Goal: Contribute content

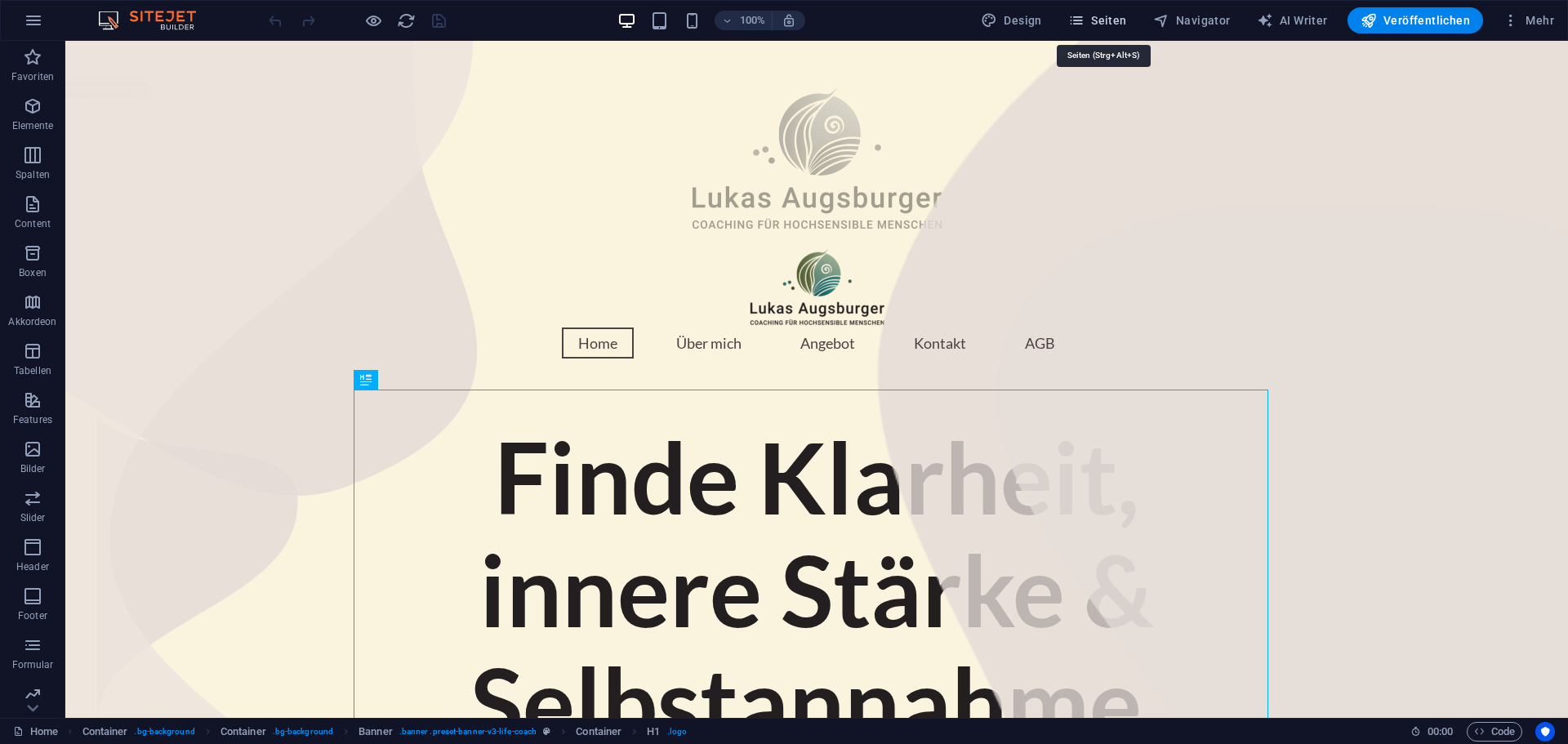
click at [1116, 24] on span "Seiten" at bounding box center [1097, 20] width 59 height 16
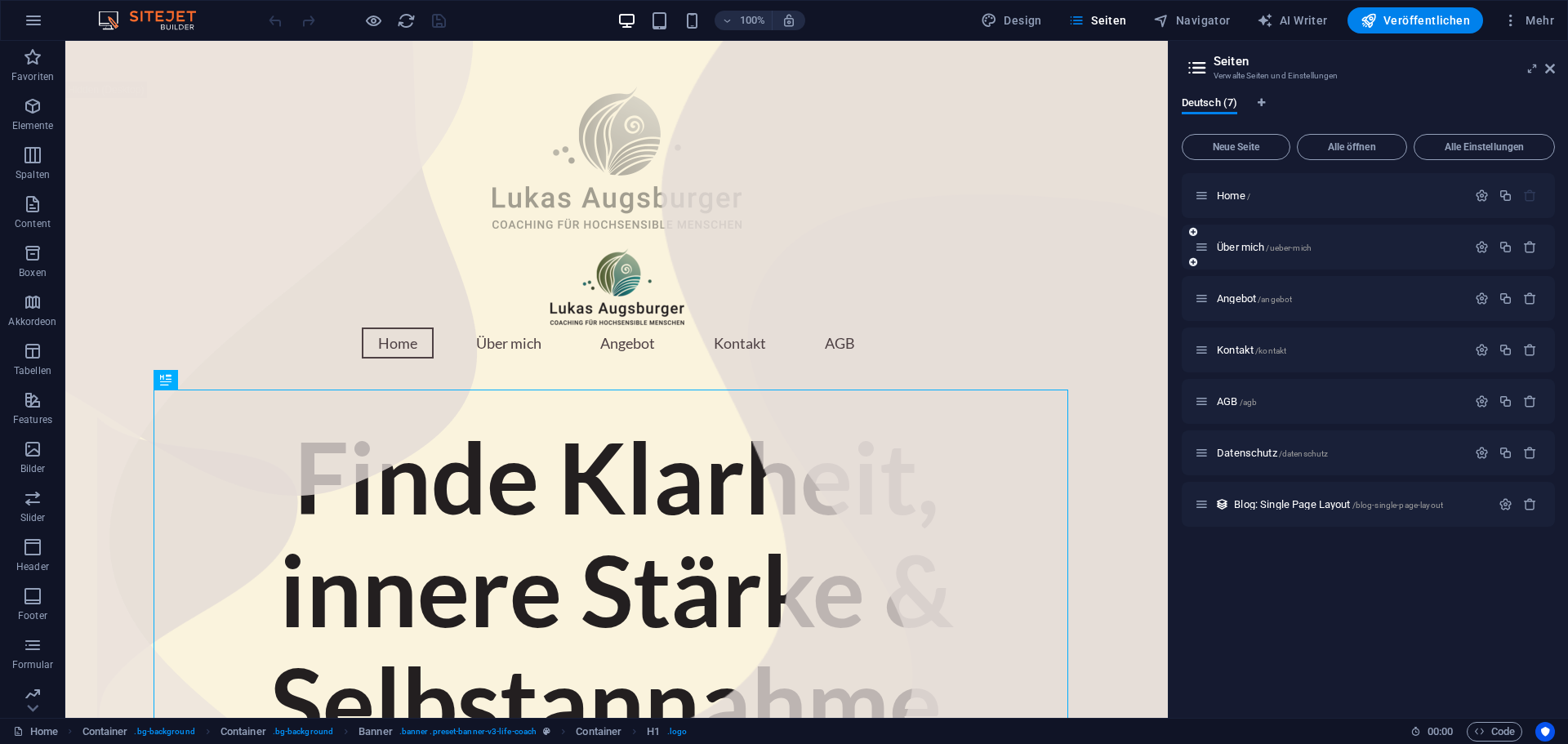
click at [1239, 254] on div "Über mich /ueber-mich" at bounding box center [1330, 247] width 272 height 19
click at [1237, 254] on div "Über mich /ueber-mich" at bounding box center [1330, 247] width 272 height 19
click at [1237, 243] on span "Über mich /ueber-mich" at bounding box center [1264, 246] width 94 height 12
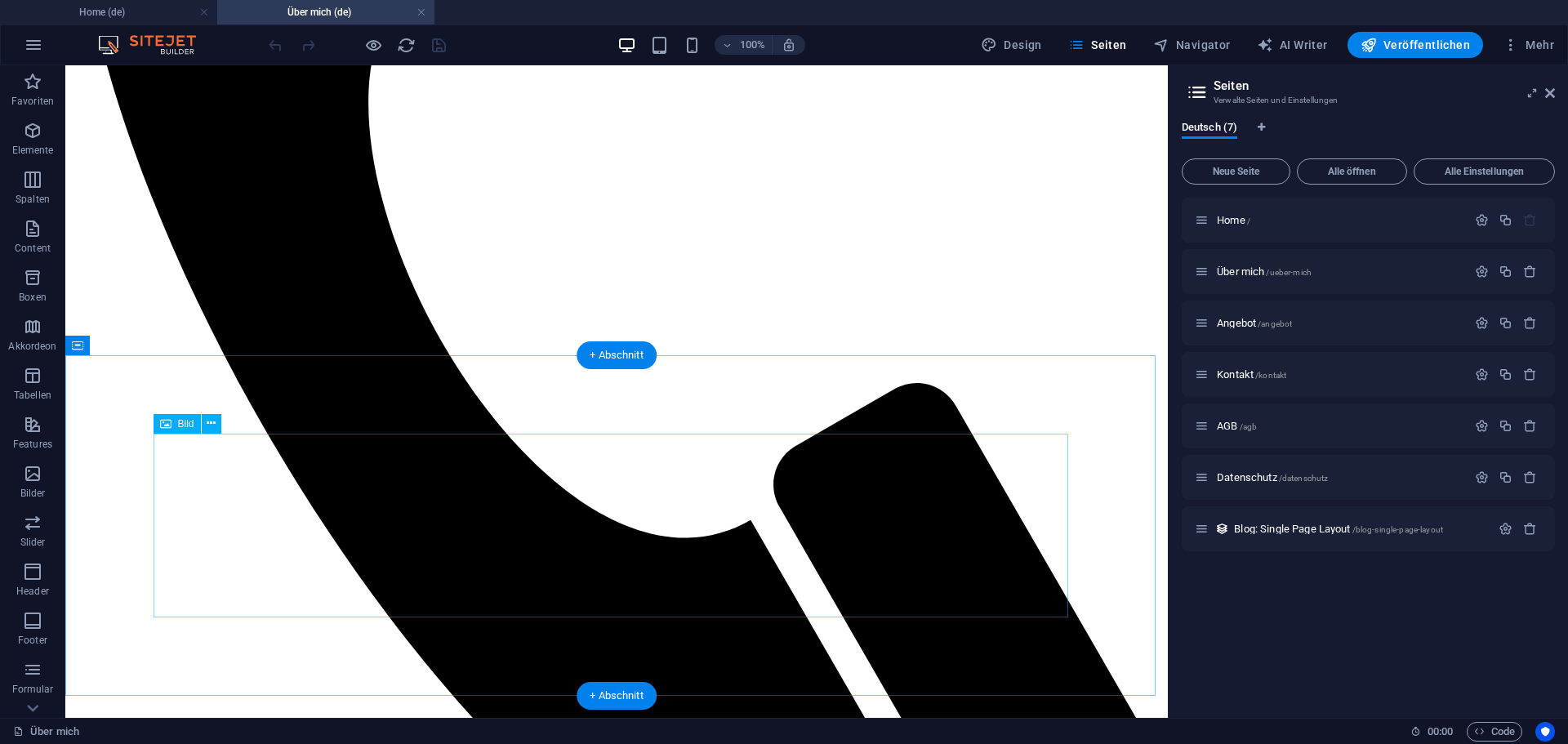
scroll to position [817, 0]
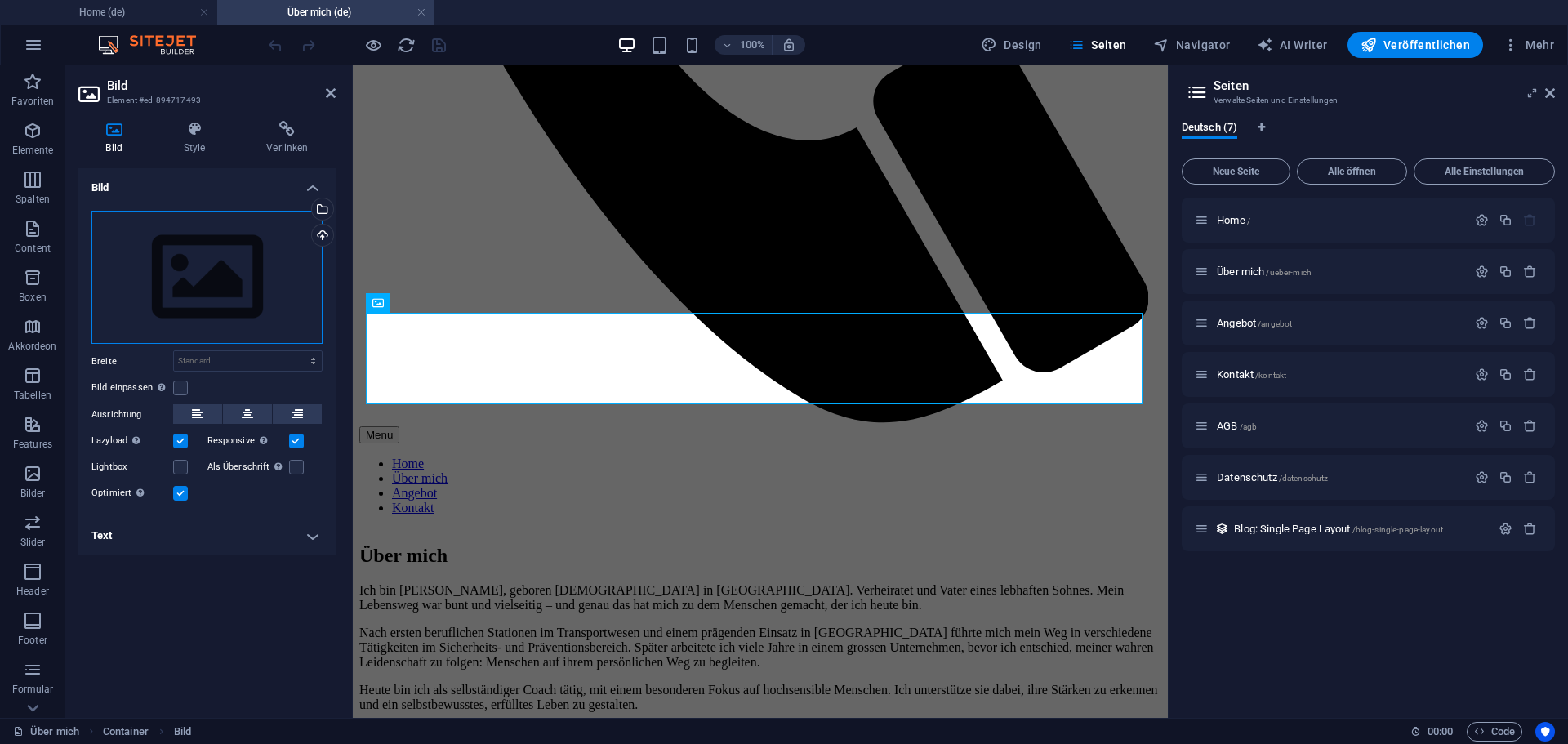
click at [278, 231] on div "Ziehe Dateien zum Hochladen hierher oder klicke hier, um aus Dateien oder koste…" at bounding box center [207, 278] width 231 height 134
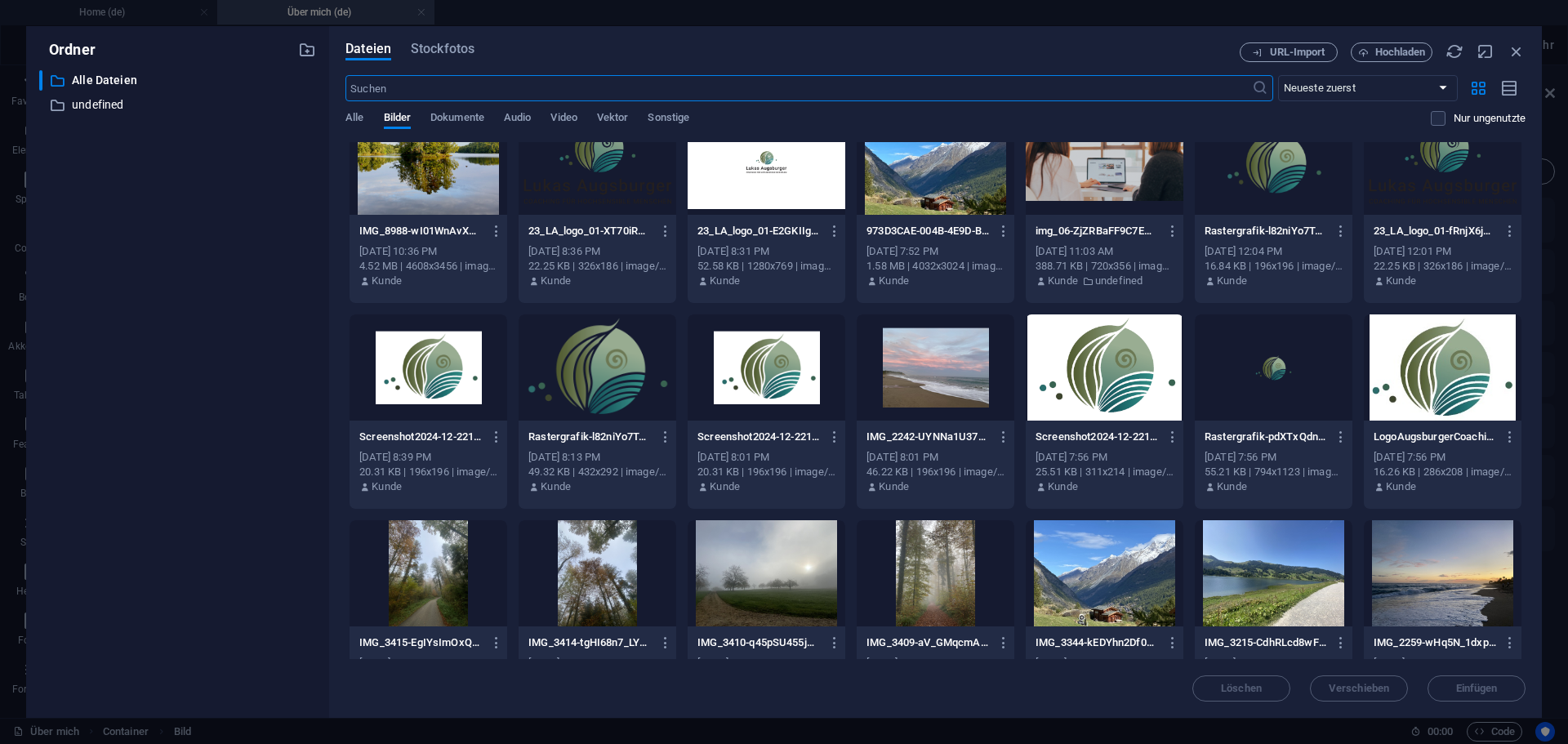
scroll to position [0, 0]
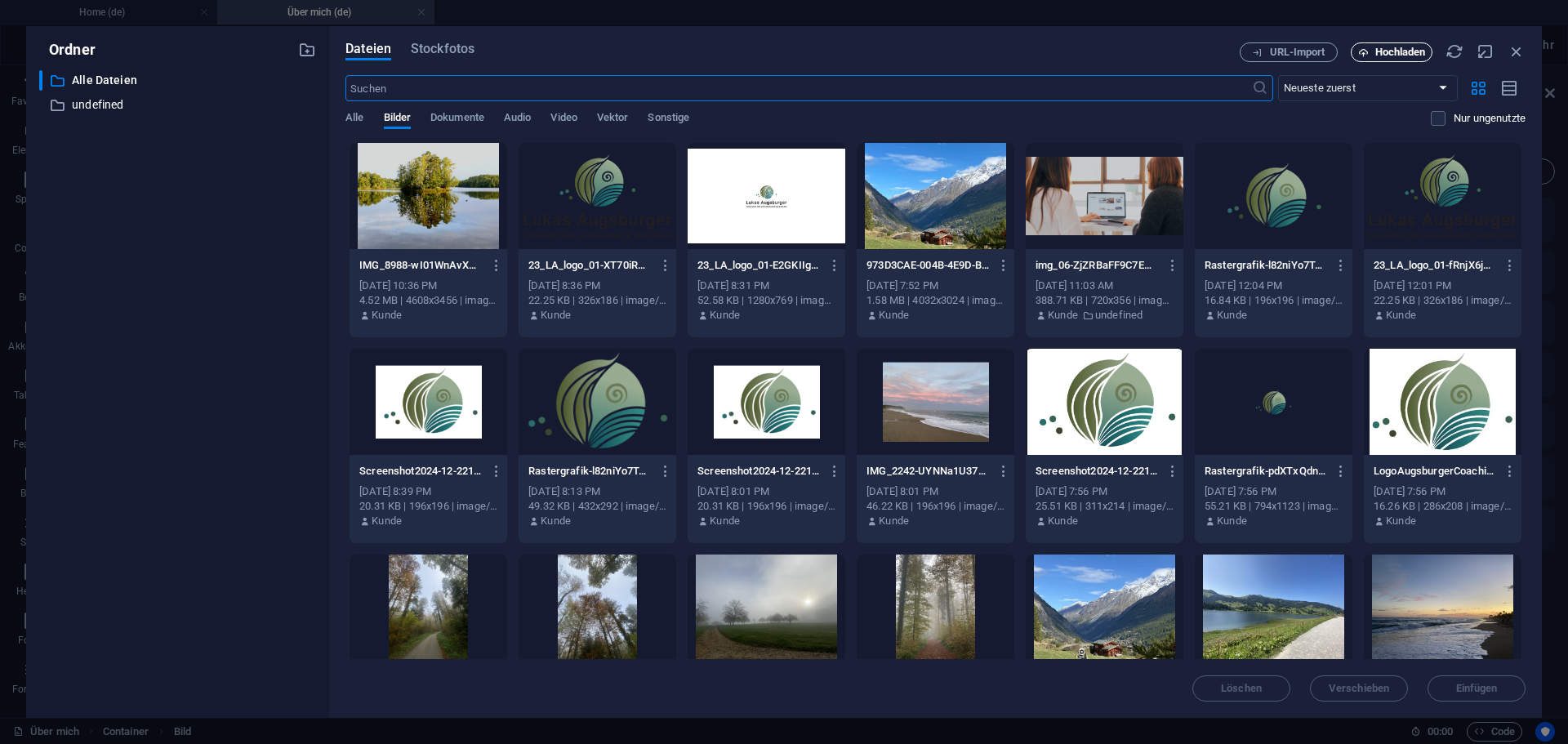
click at [1393, 54] on span "Hochladen" at bounding box center [1401, 52] width 51 height 9
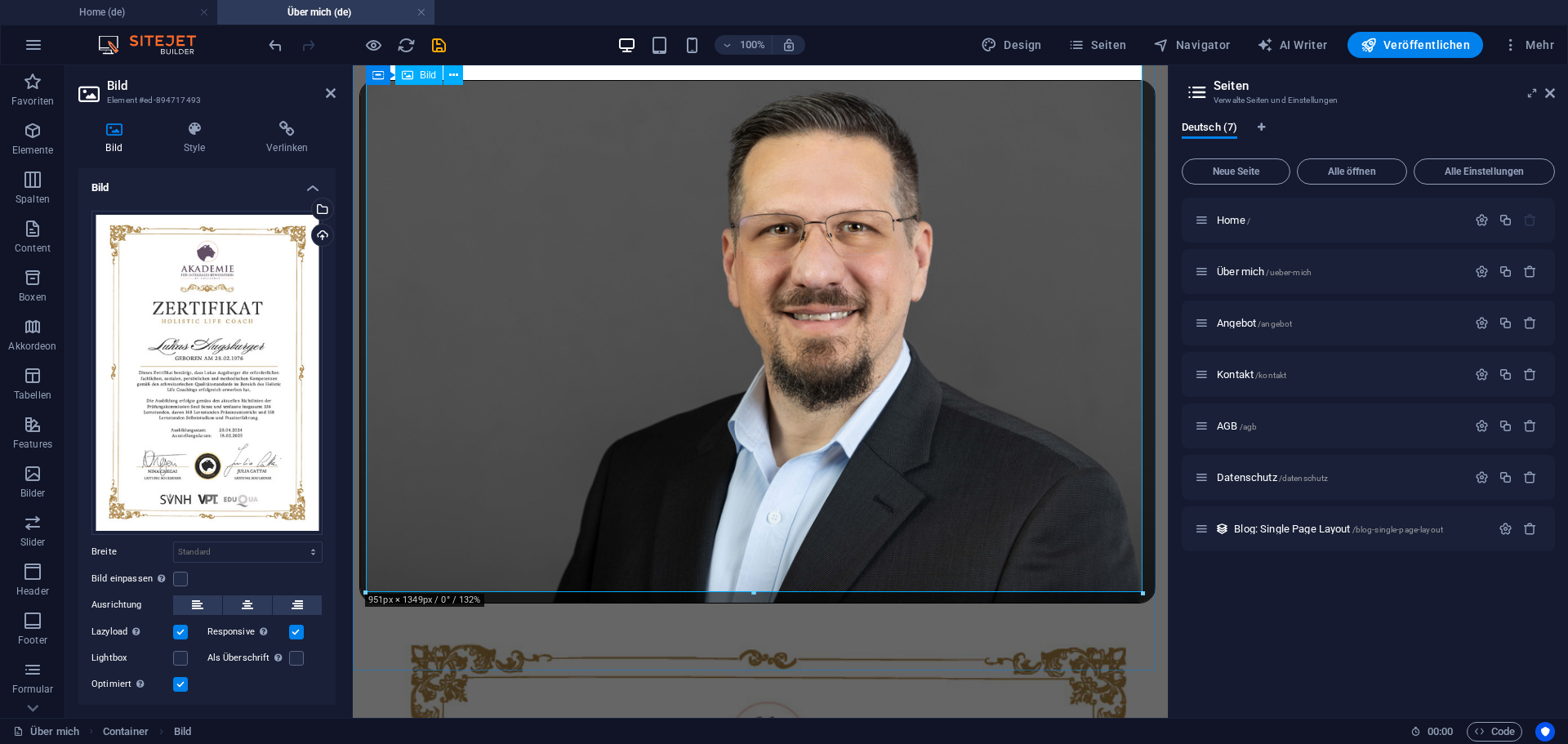
scroll to position [1551, 0]
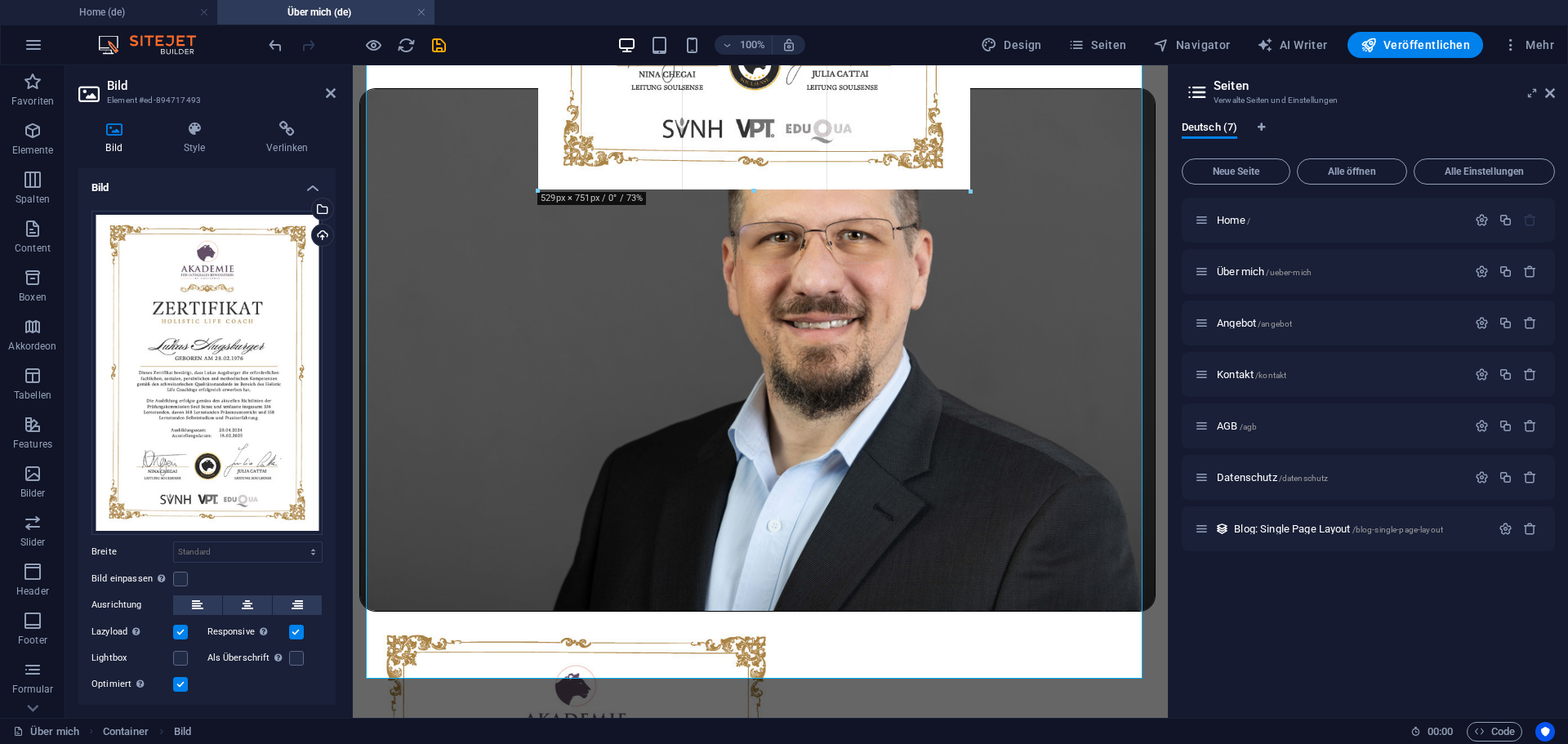
drag, startPoint x: 1141, startPoint y: 681, endPoint x: 741, endPoint y: 192, distance: 631.8
type input "528"
select select "px"
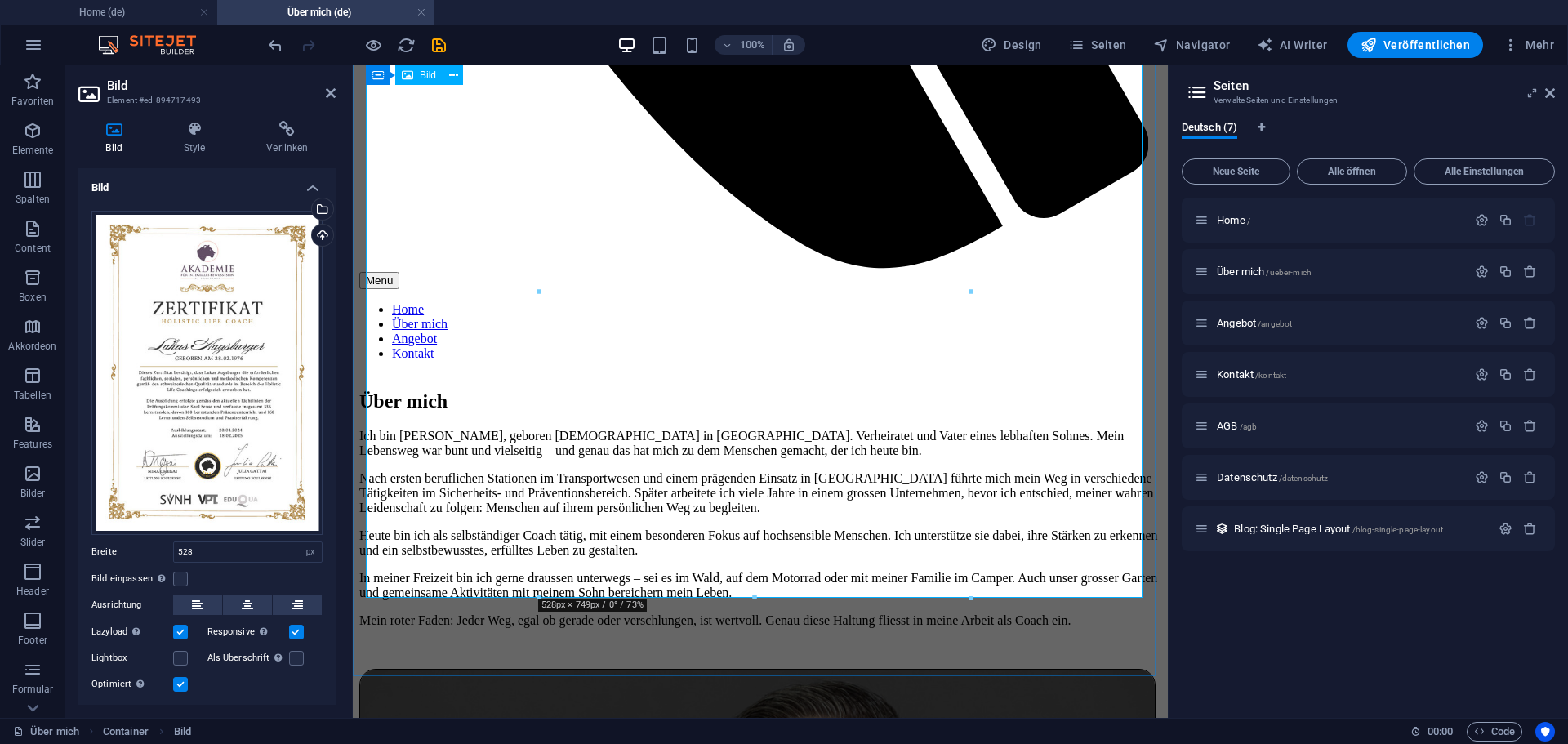
scroll to position [817, 0]
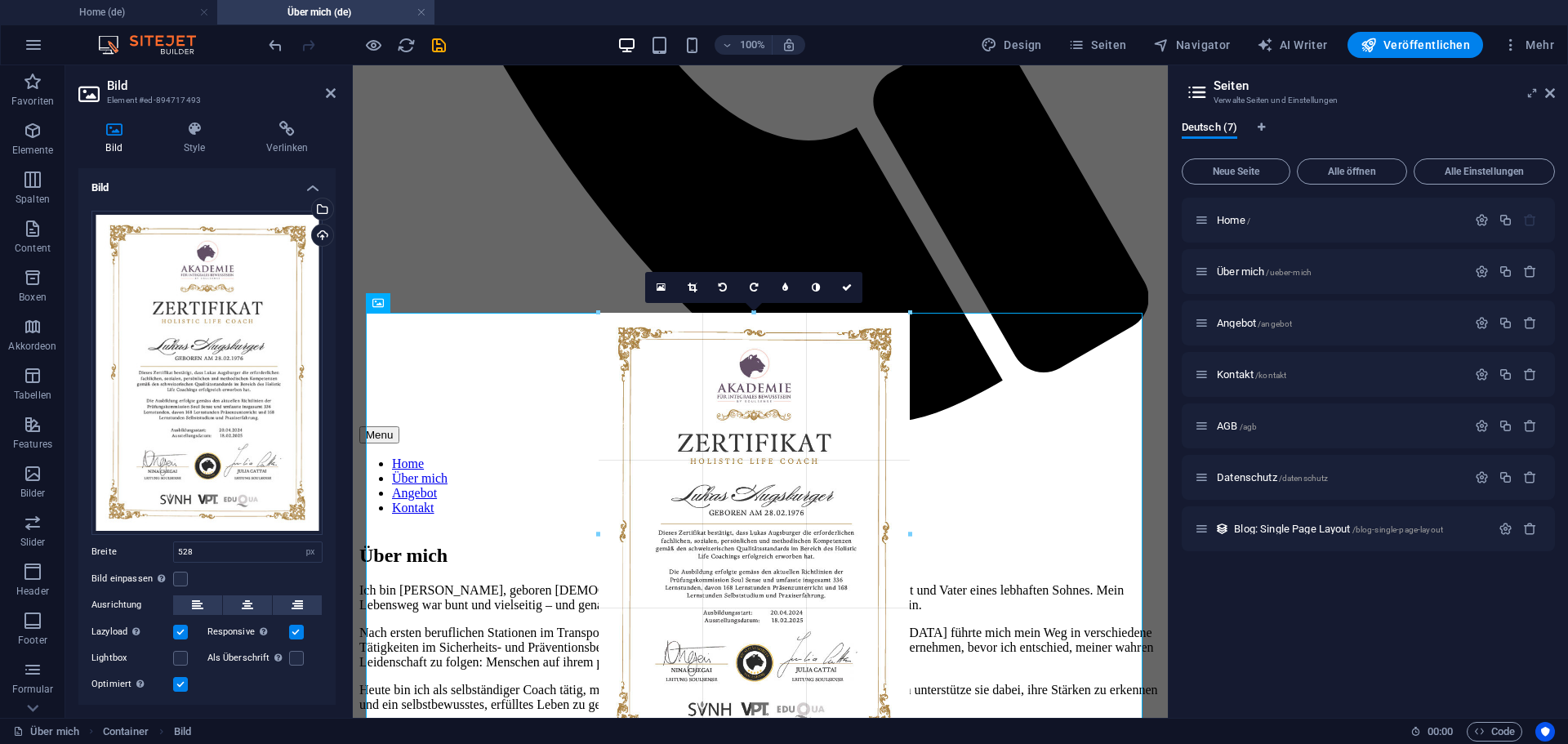
drag, startPoint x: 970, startPoint y: 310, endPoint x: 567, endPoint y: 478, distance: 436.6
type input "381"
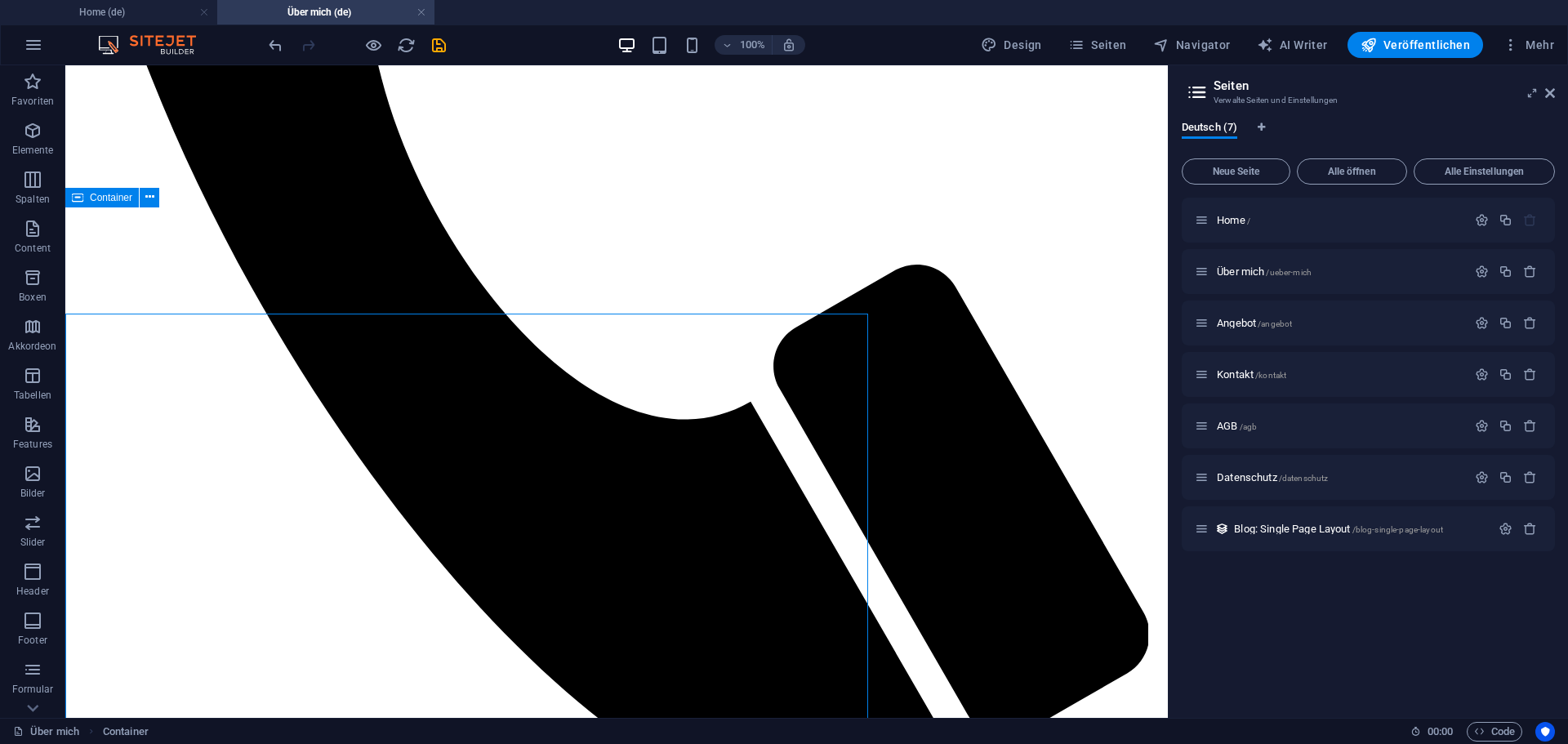
scroll to position [737, 0]
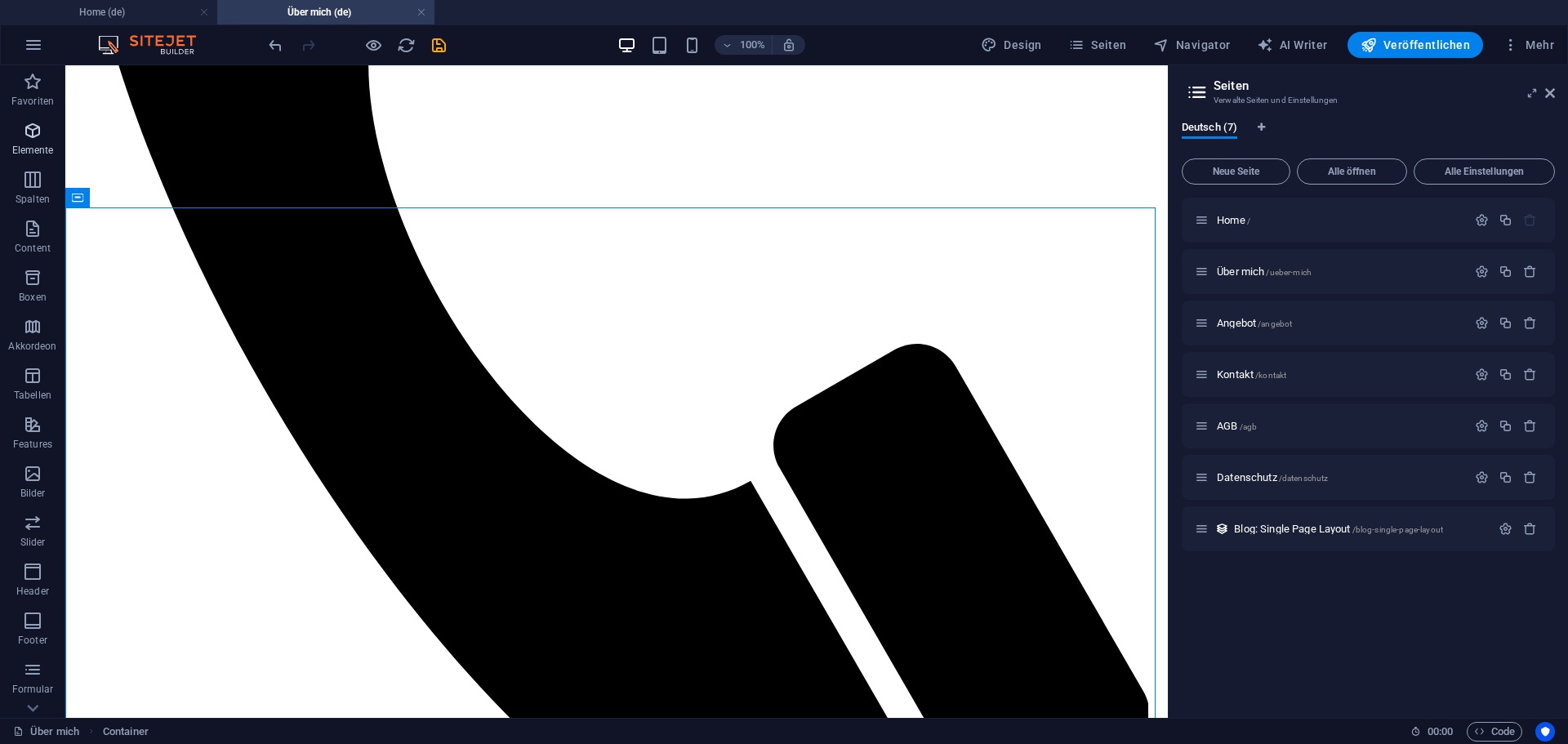
click at [40, 126] on icon "button" at bounding box center [32, 130] width 20 height 20
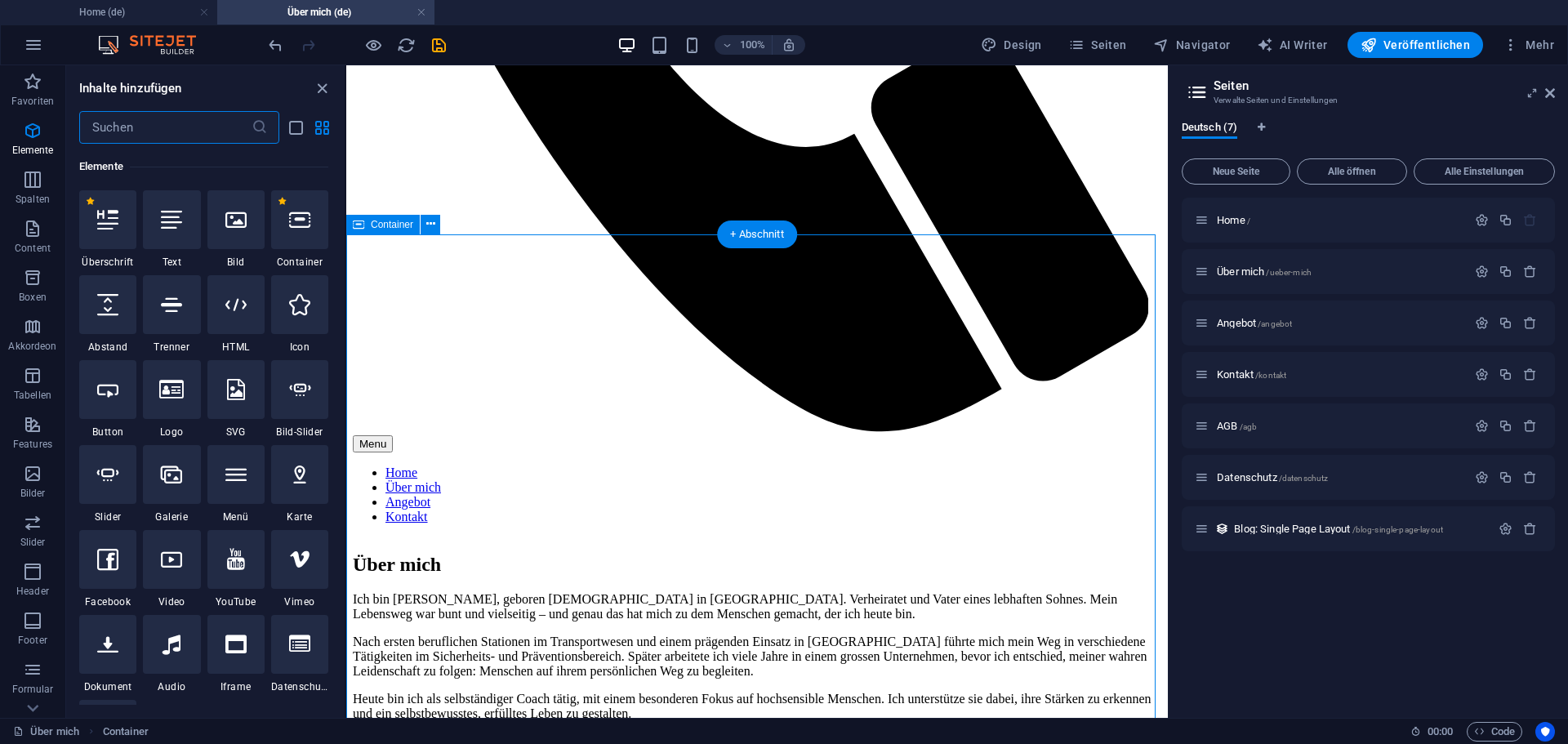
scroll to position [174, 0]
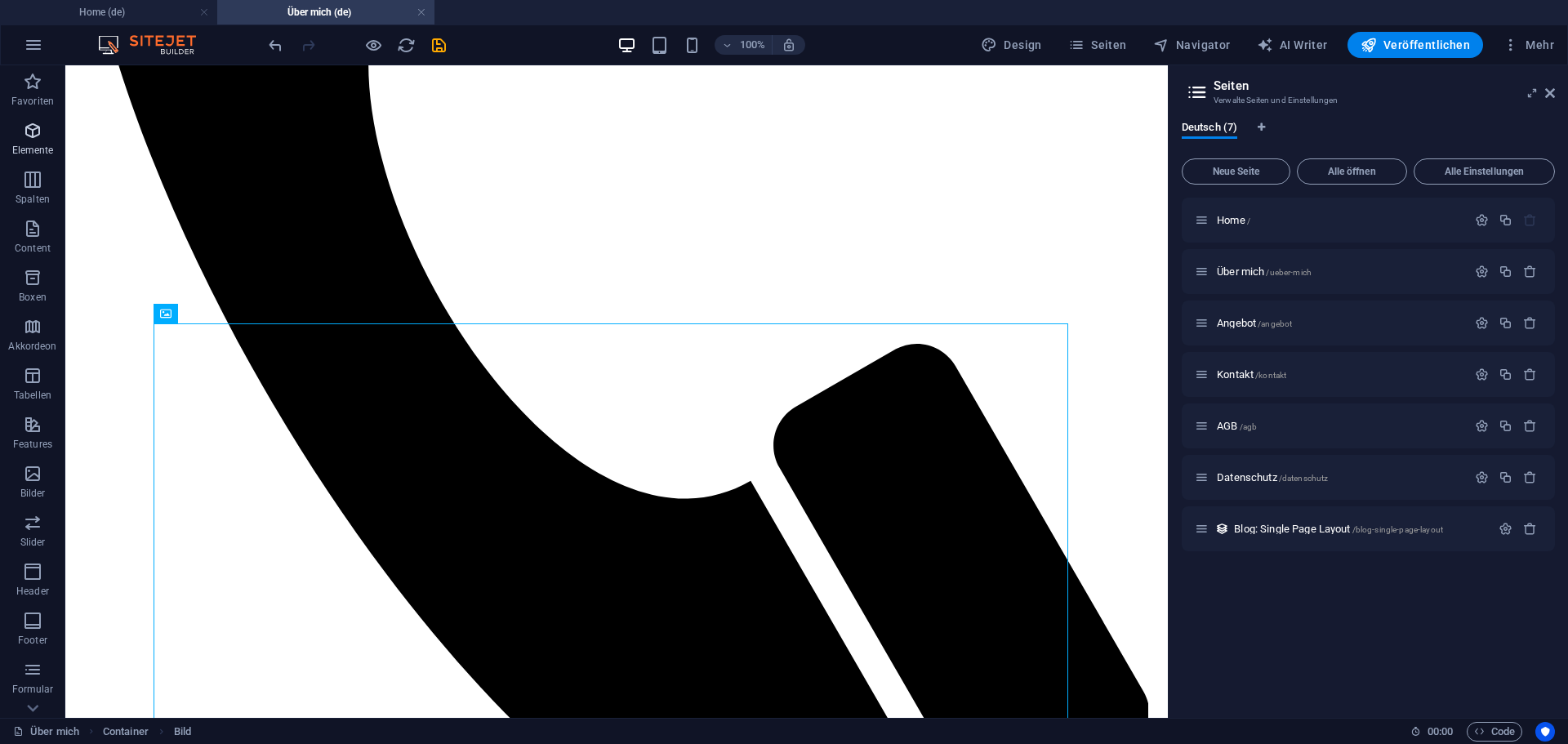
click at [24, 138] on icon "button" at bounding box center [32, 130] width 20 height 20
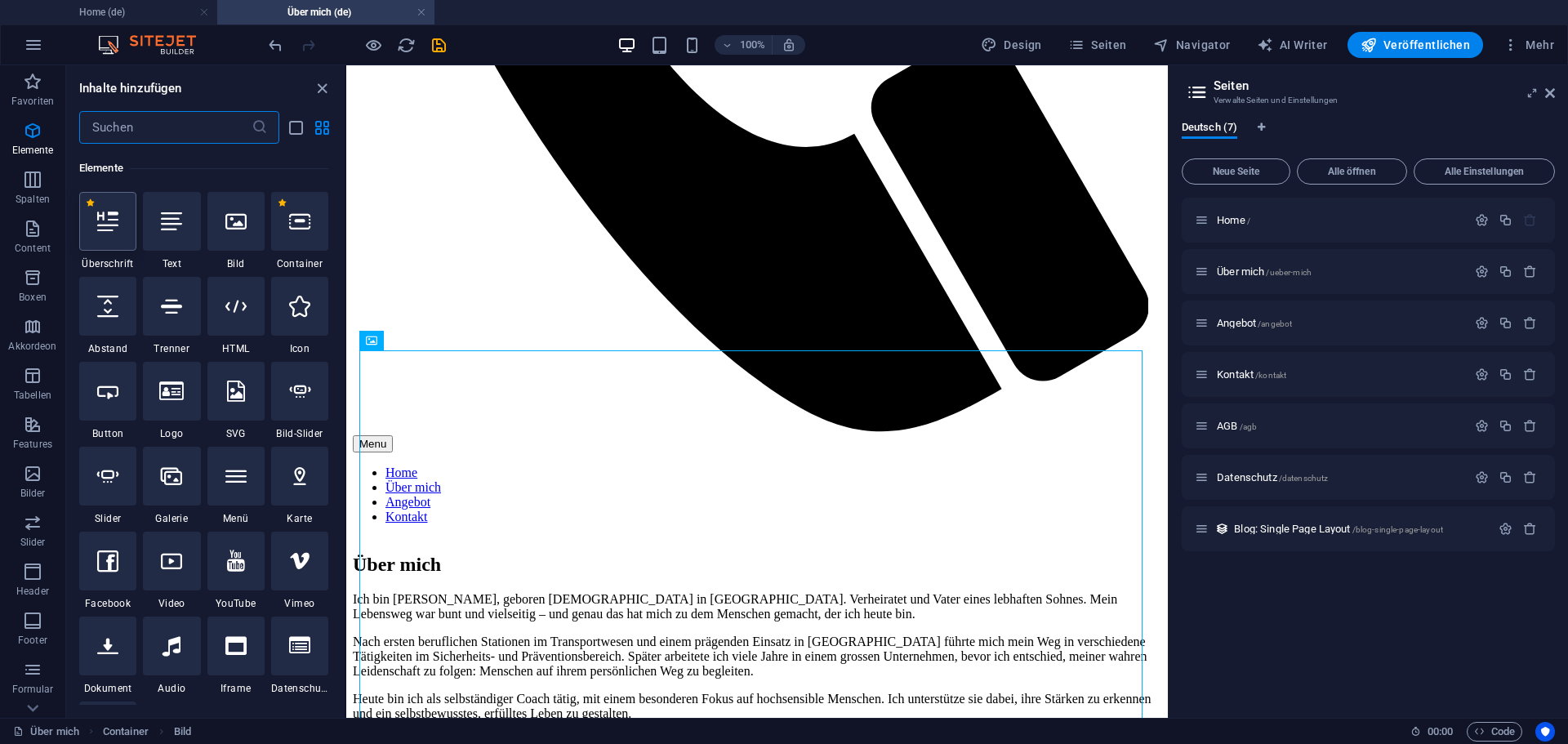
scroll to position [174, 0]
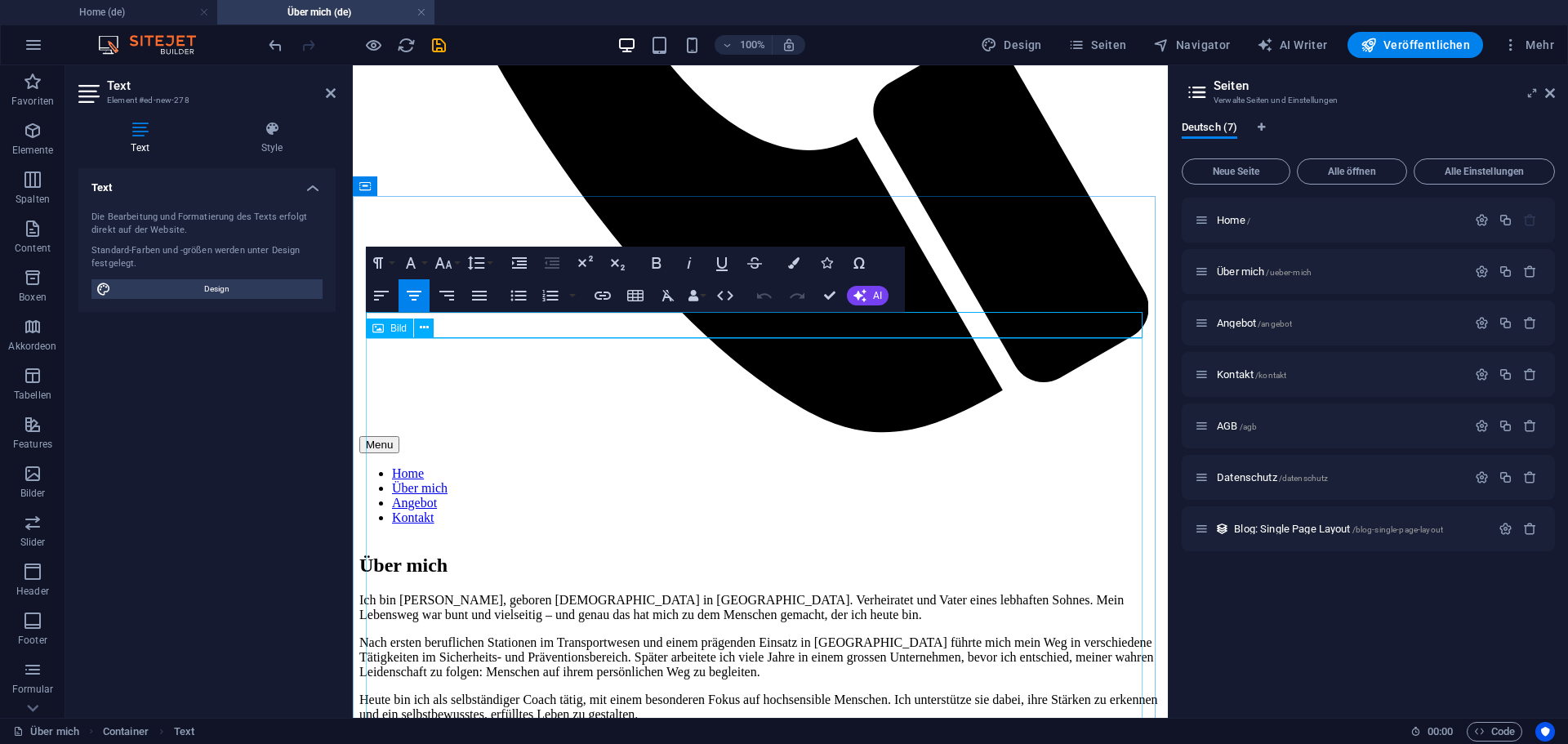
scroll to position [898, 0]
